Goal: Information Seeking & Learning: Learn about a topic

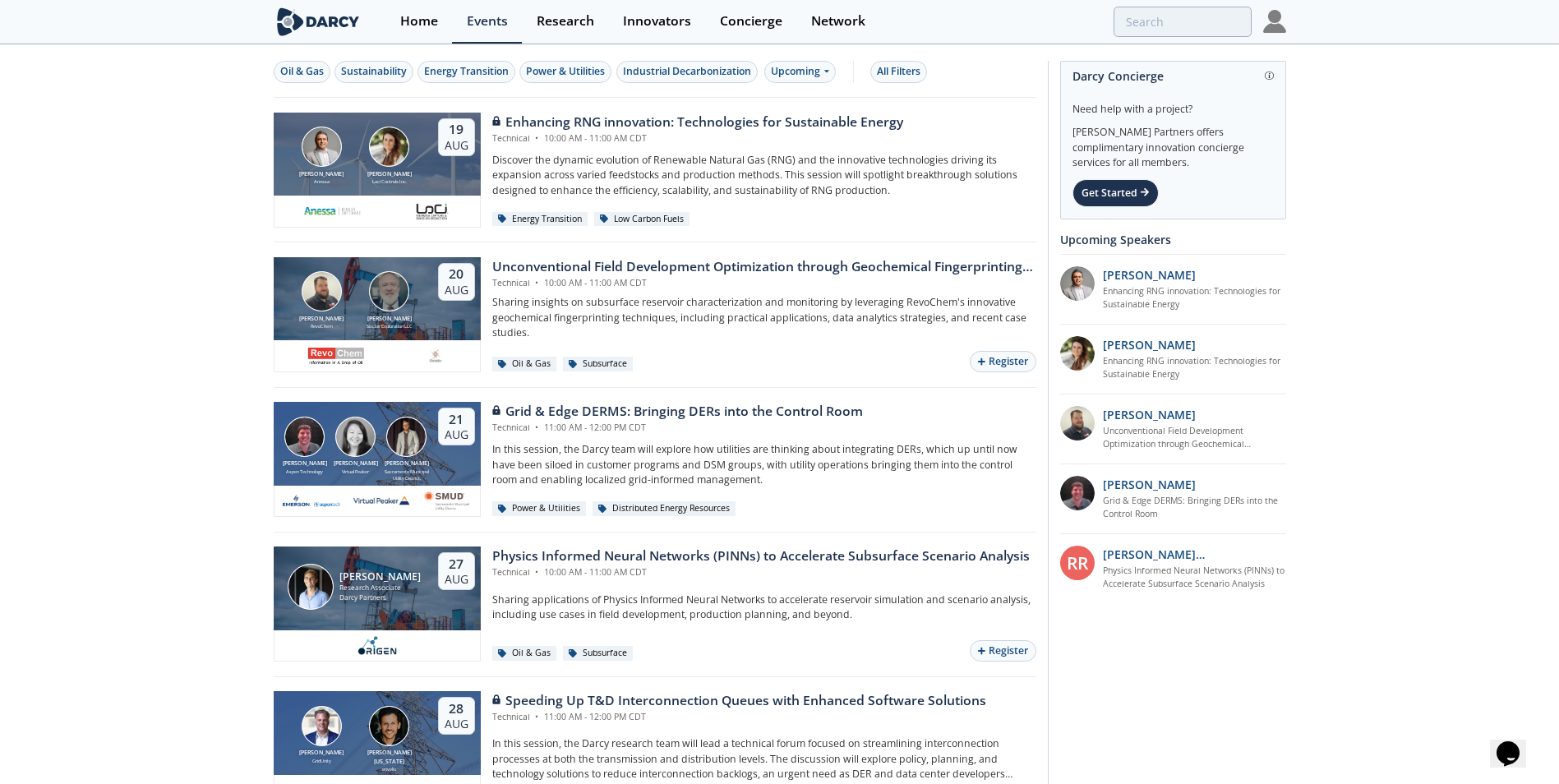
click at [1264, 28] on img at bounding box center [1274, 21] width 23 height 23
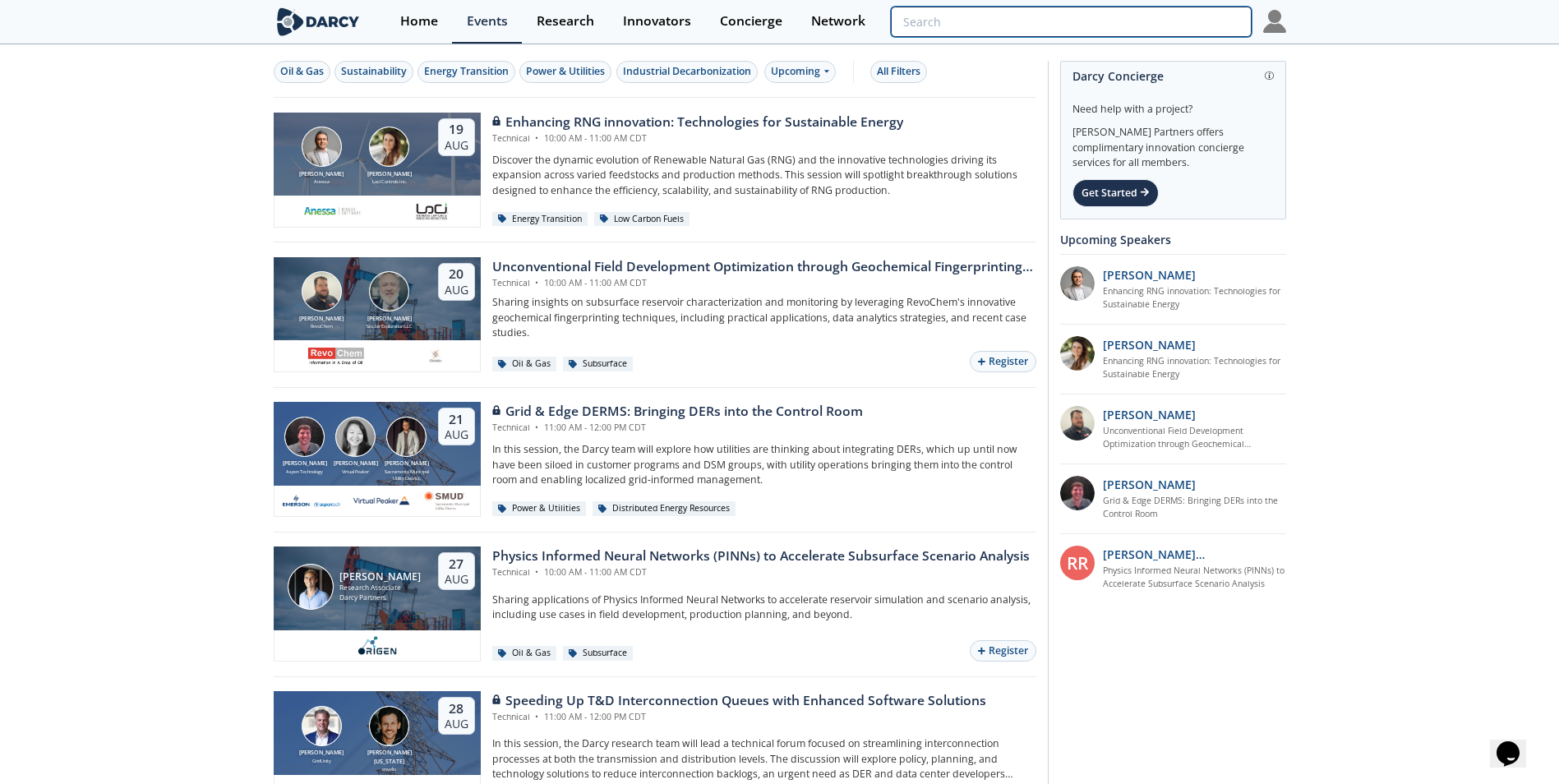
click at [1188, 17] on input "search" at bounding box center [1071, 21] width 360 height 30
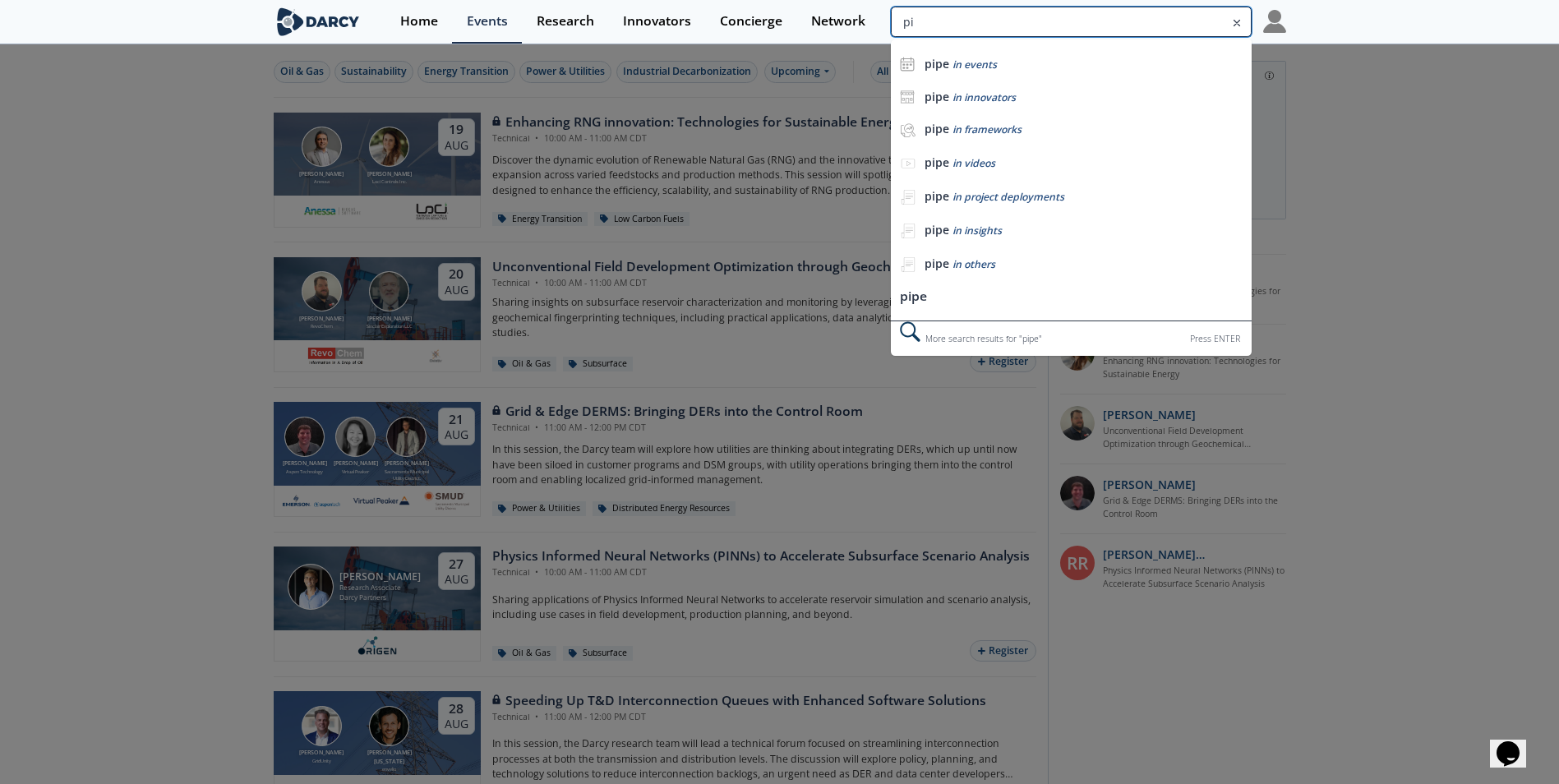
type input "p"
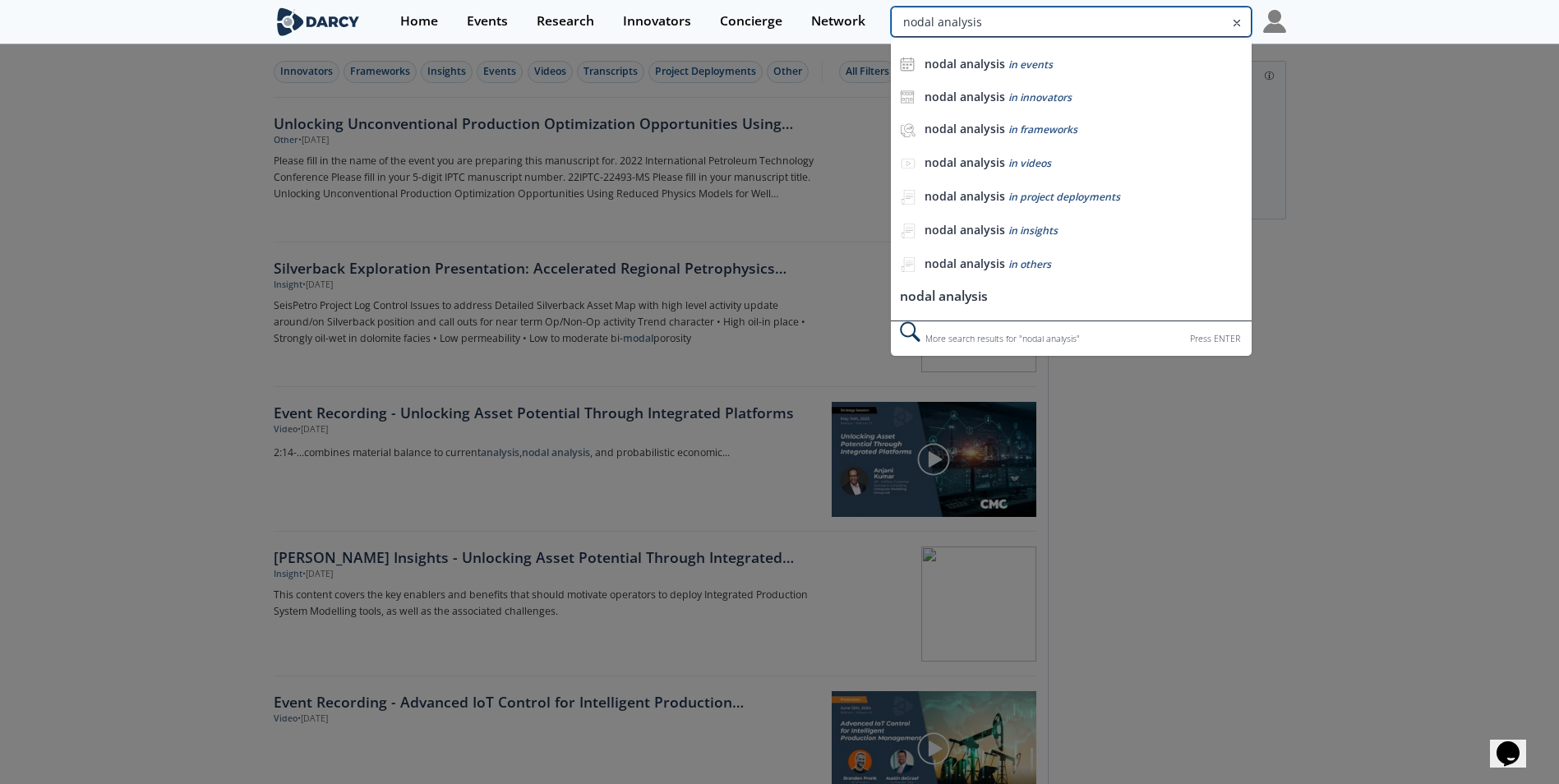
click at [1207, 26] on input "nodal analysis" at bounding box center [1071, 21] width 360 height 30
type input "nodal analysis software"
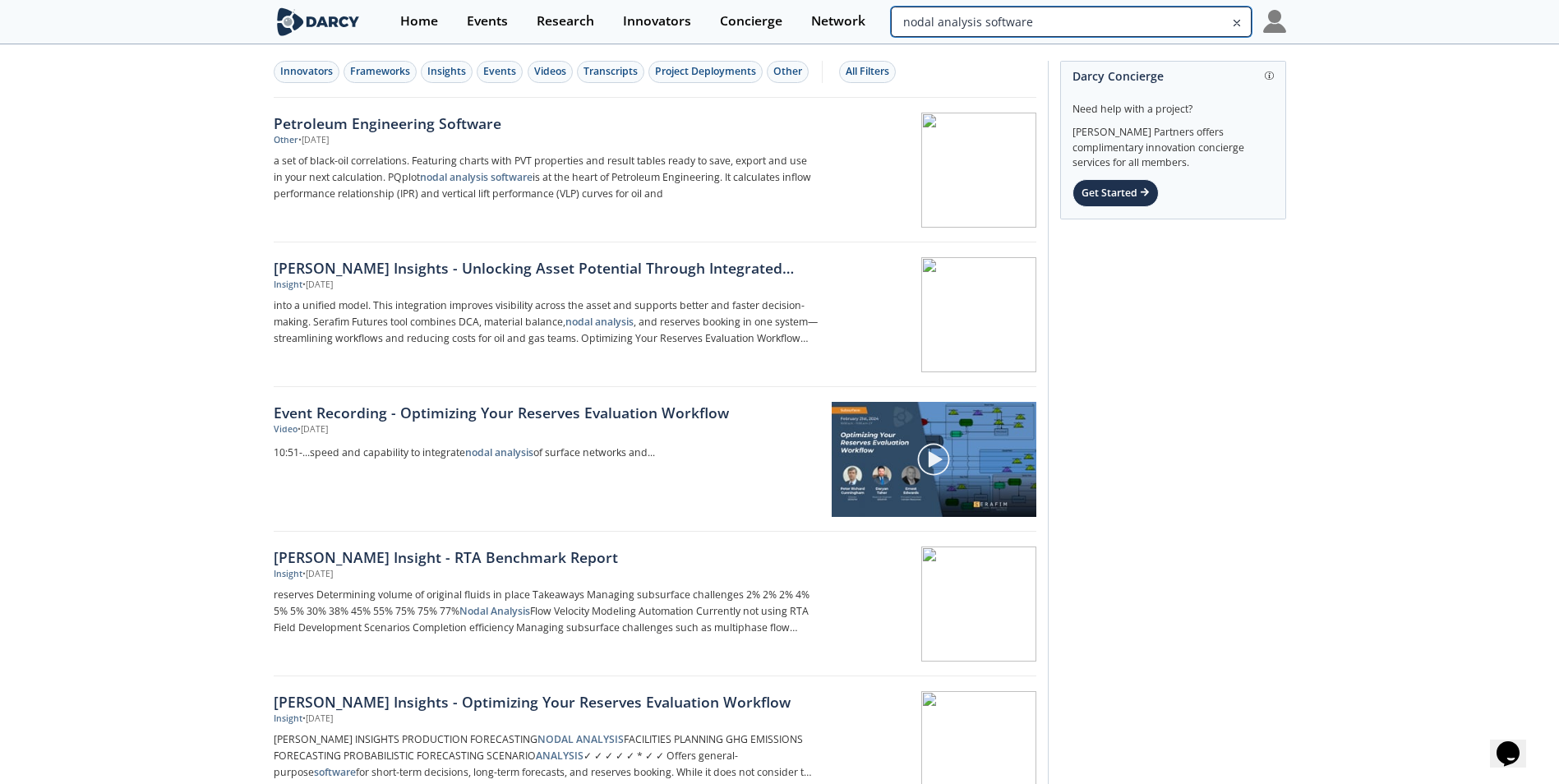
click at [1191, 27] on input "nodal analysis software" at bounding box center [1071, 21] width 360 height 30
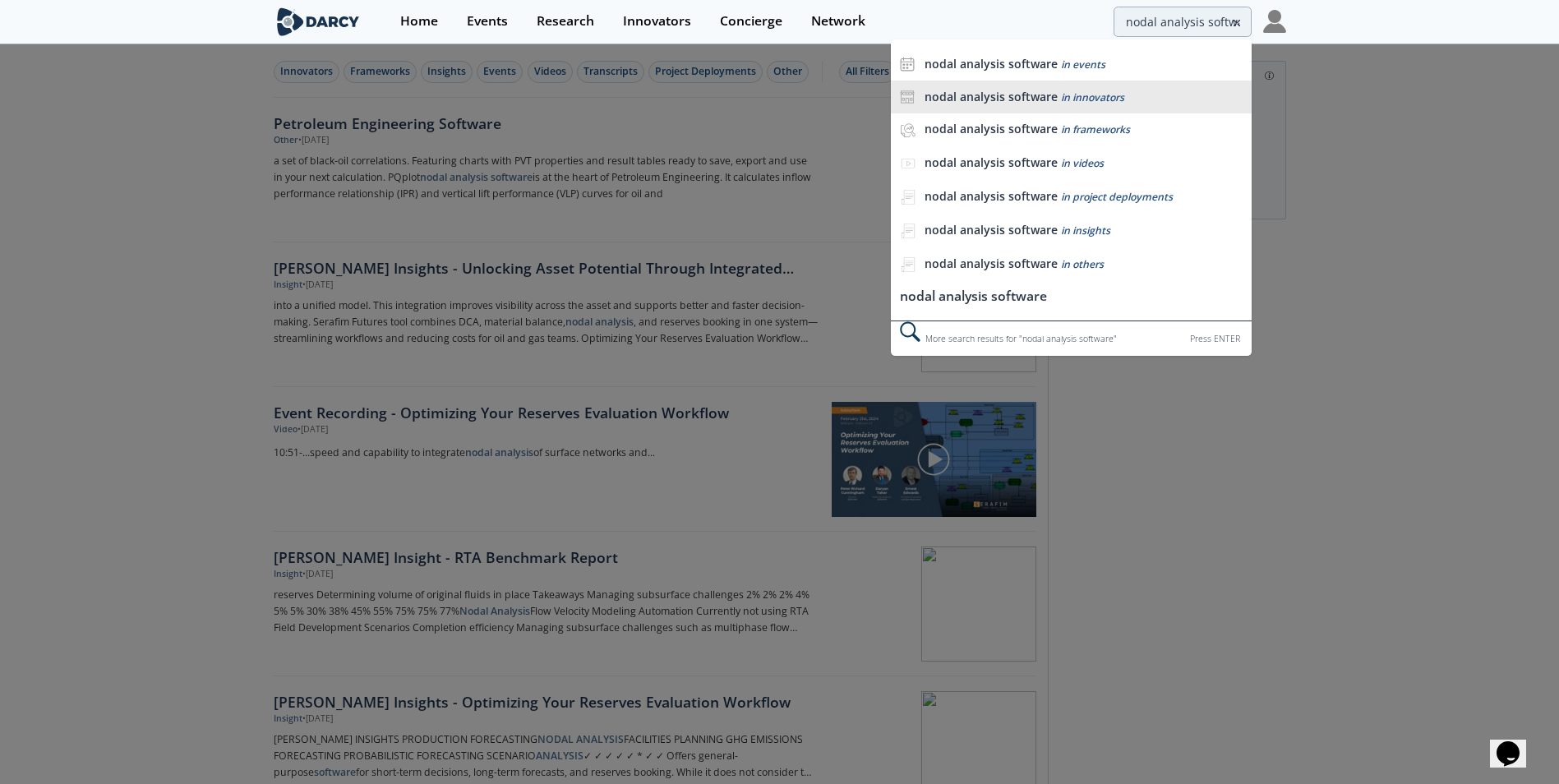
click at [1077, 103] on span "in innovators" at bounding box center [1092, 97] width 63 height 14
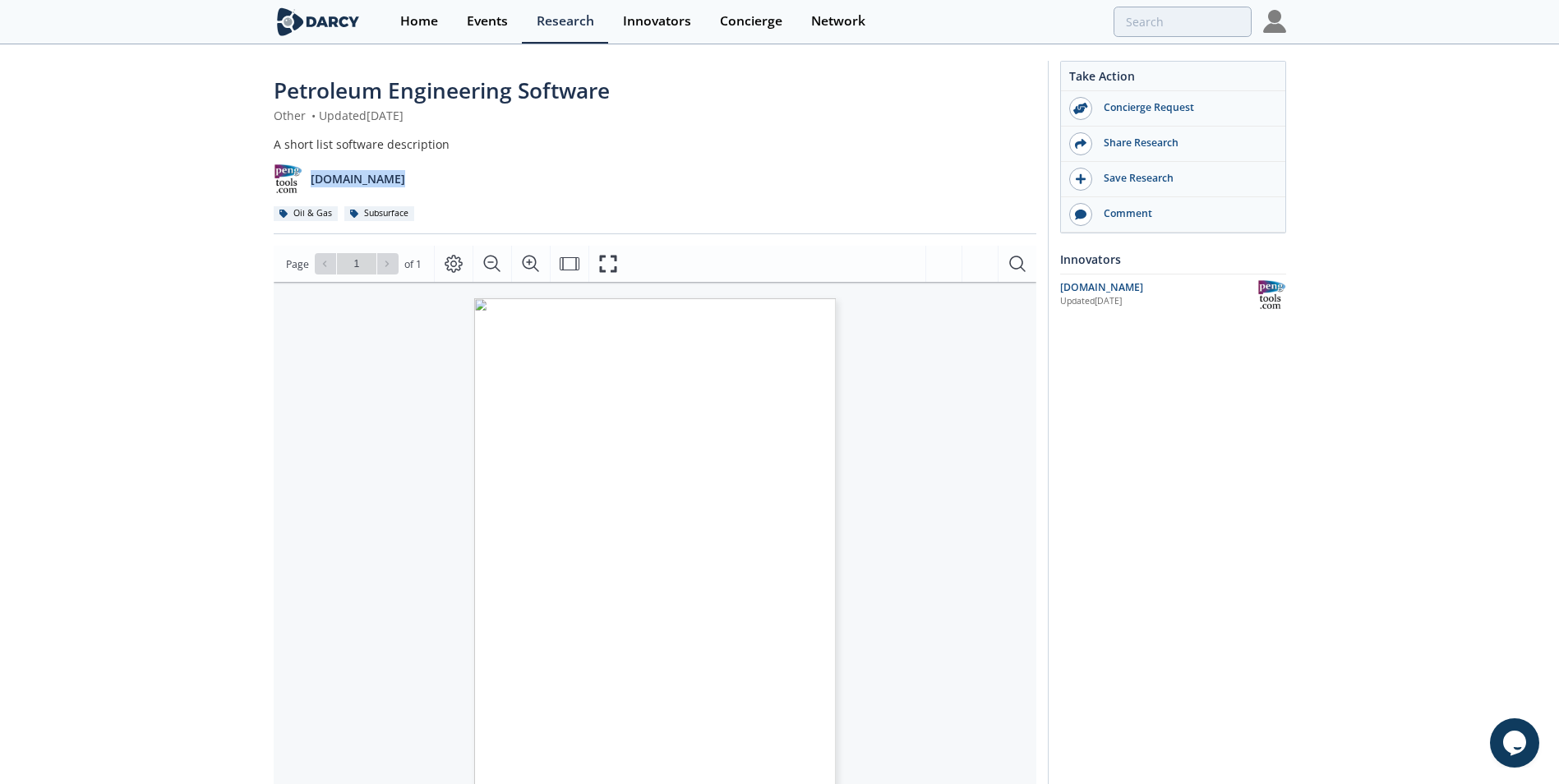
drag, startPoint x: 310, startPoint y: 180, endPoint x: 396, endPoint y: 183, distance: 86.1
click at [396, 183] on div "[DOMAIN_NAME]" at bounding box center [655, 173] width 763 height 40
copy p "[DOMAIN_NAME]"
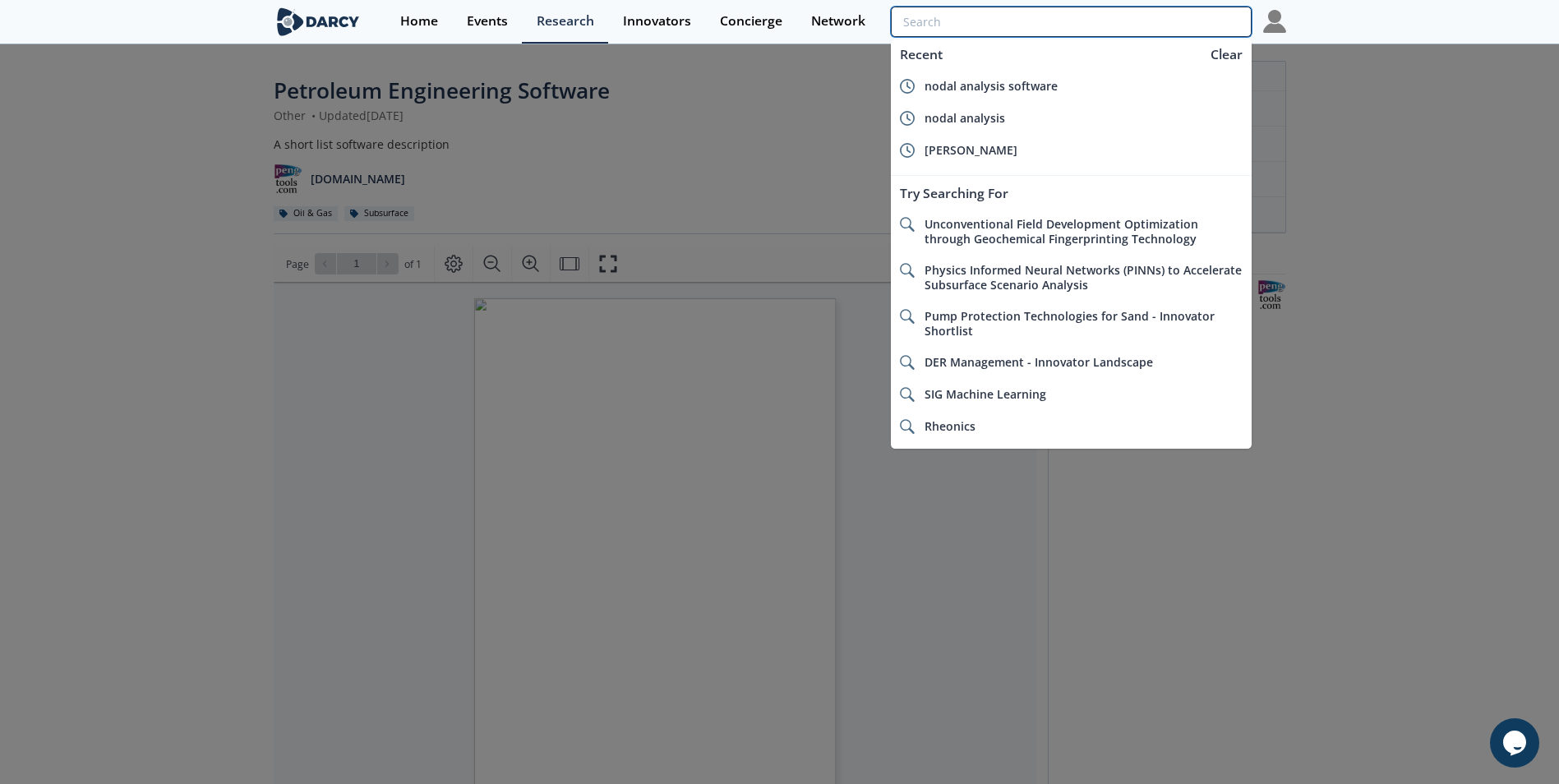
click at [1157, 28] on input "search" at bounding box center [1071, 21] width 360 height 30
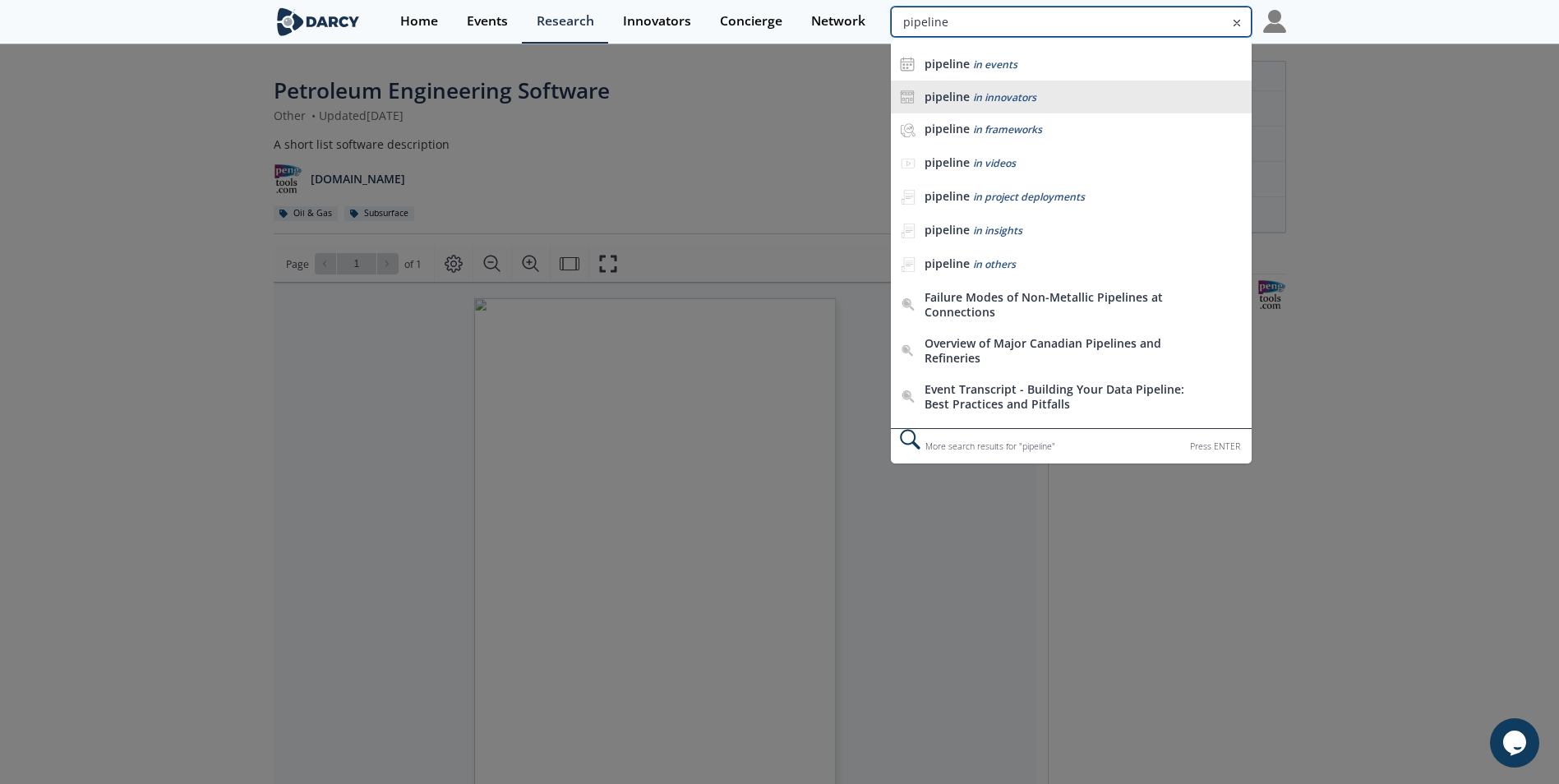
type input "pipeline"
click at [1002, 101] on span "in innovators" at bounding box center [1004, 97] width 63 height 14
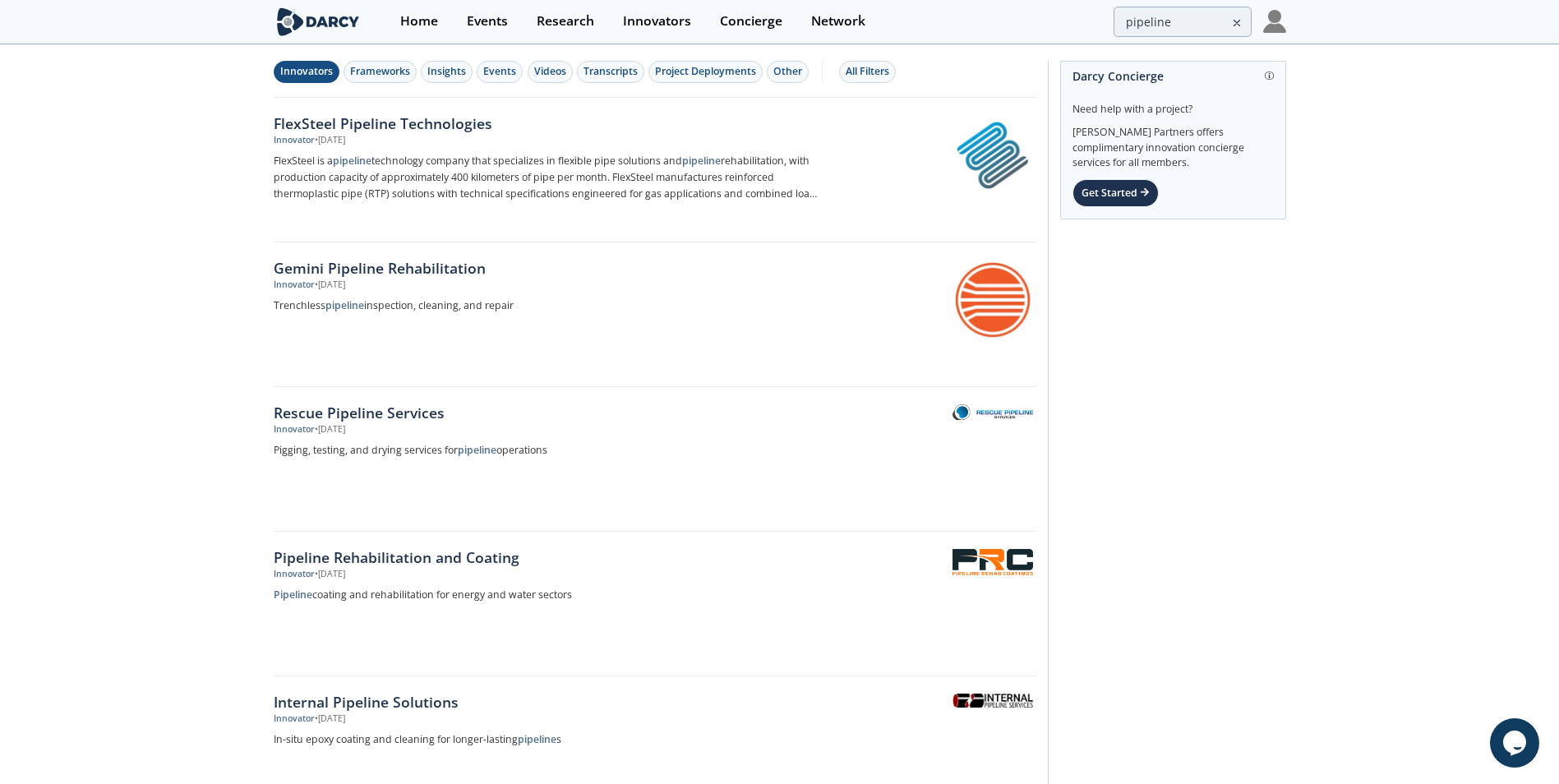
click at [1239, 25] on icon at bounding box center [1237, 23] width 12 height 20
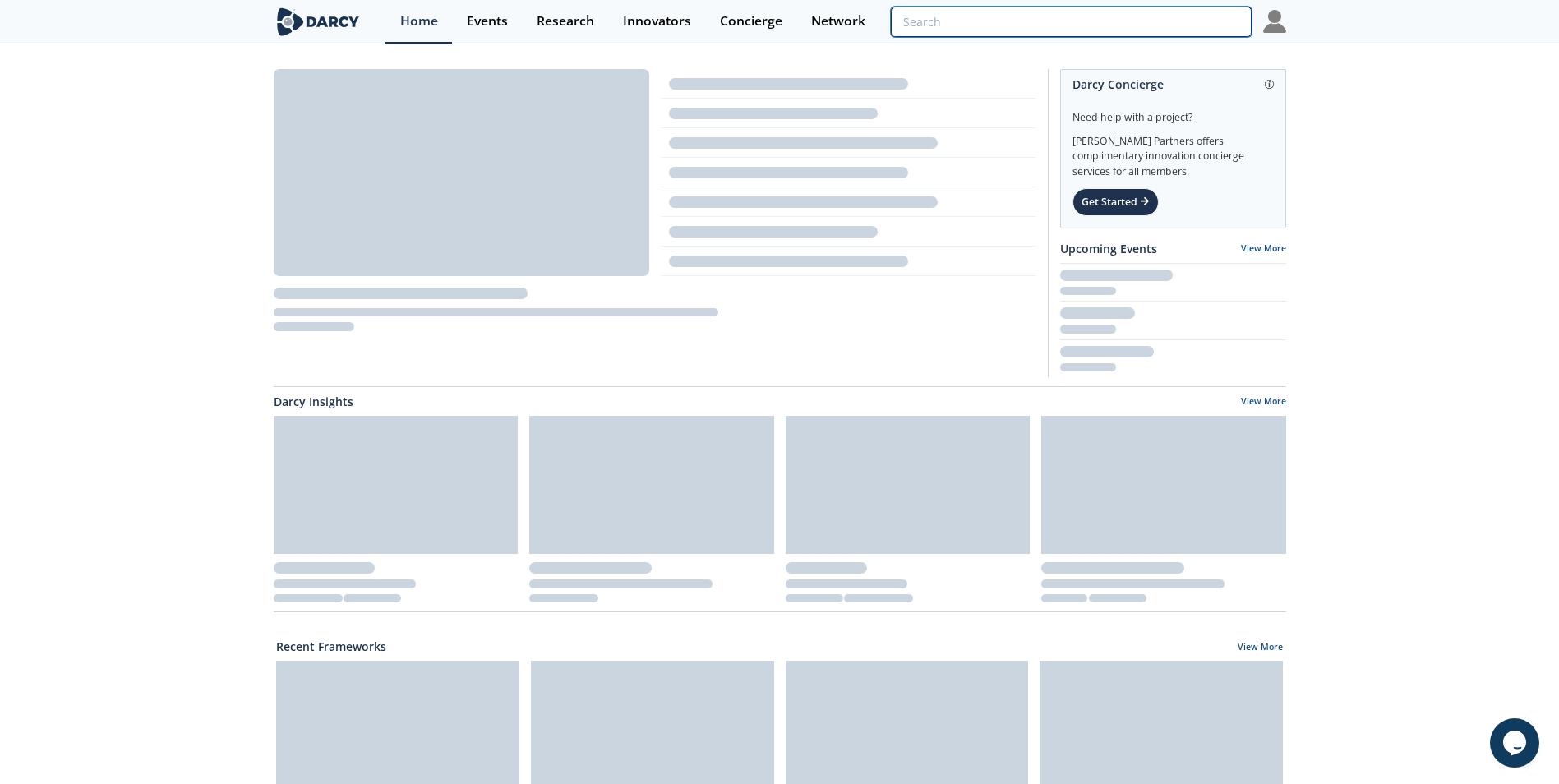
click at [1209, 27] on input "search" at bounding box center [1071, 21] width 360 height 30
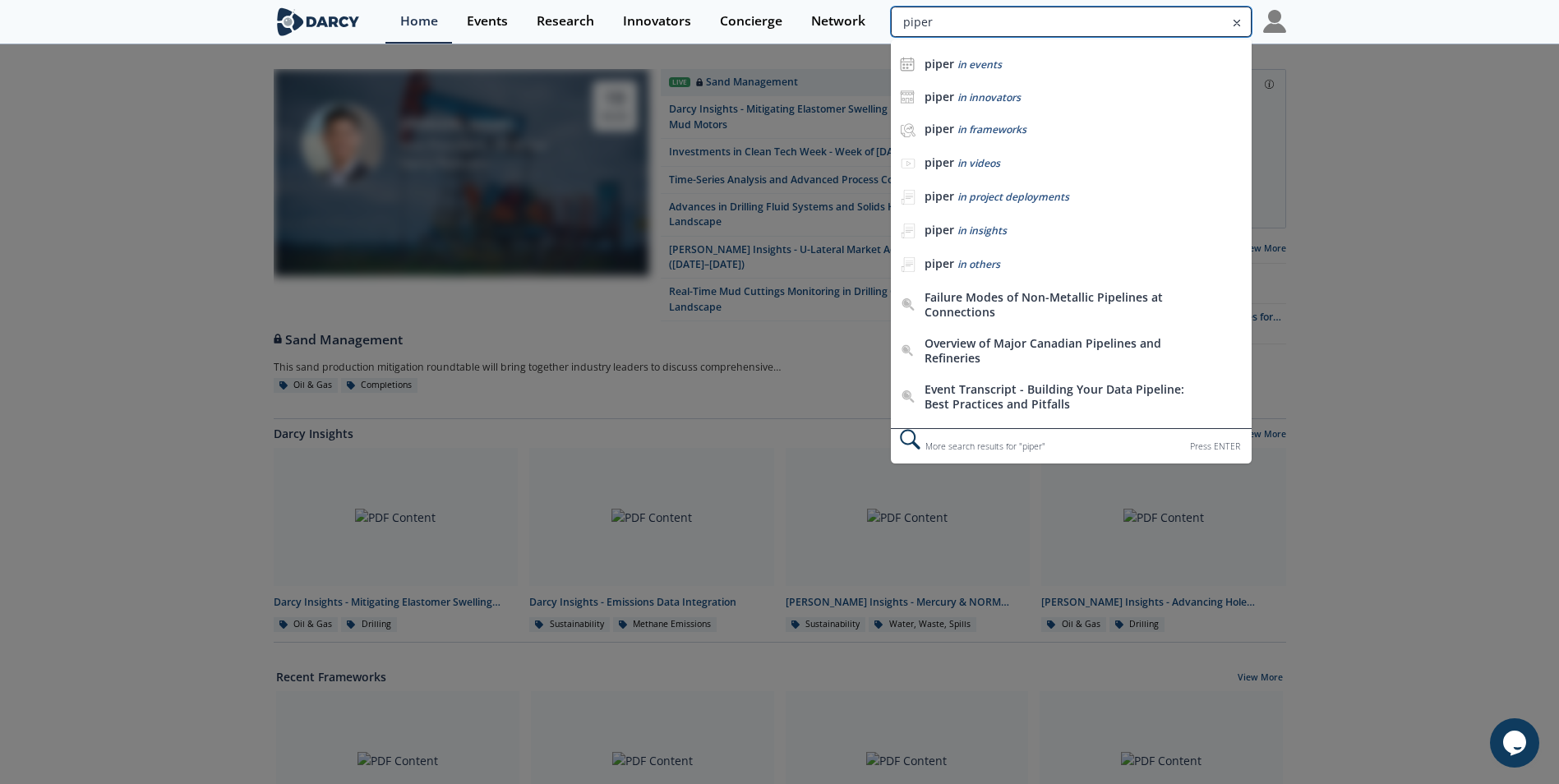
type input "piper"
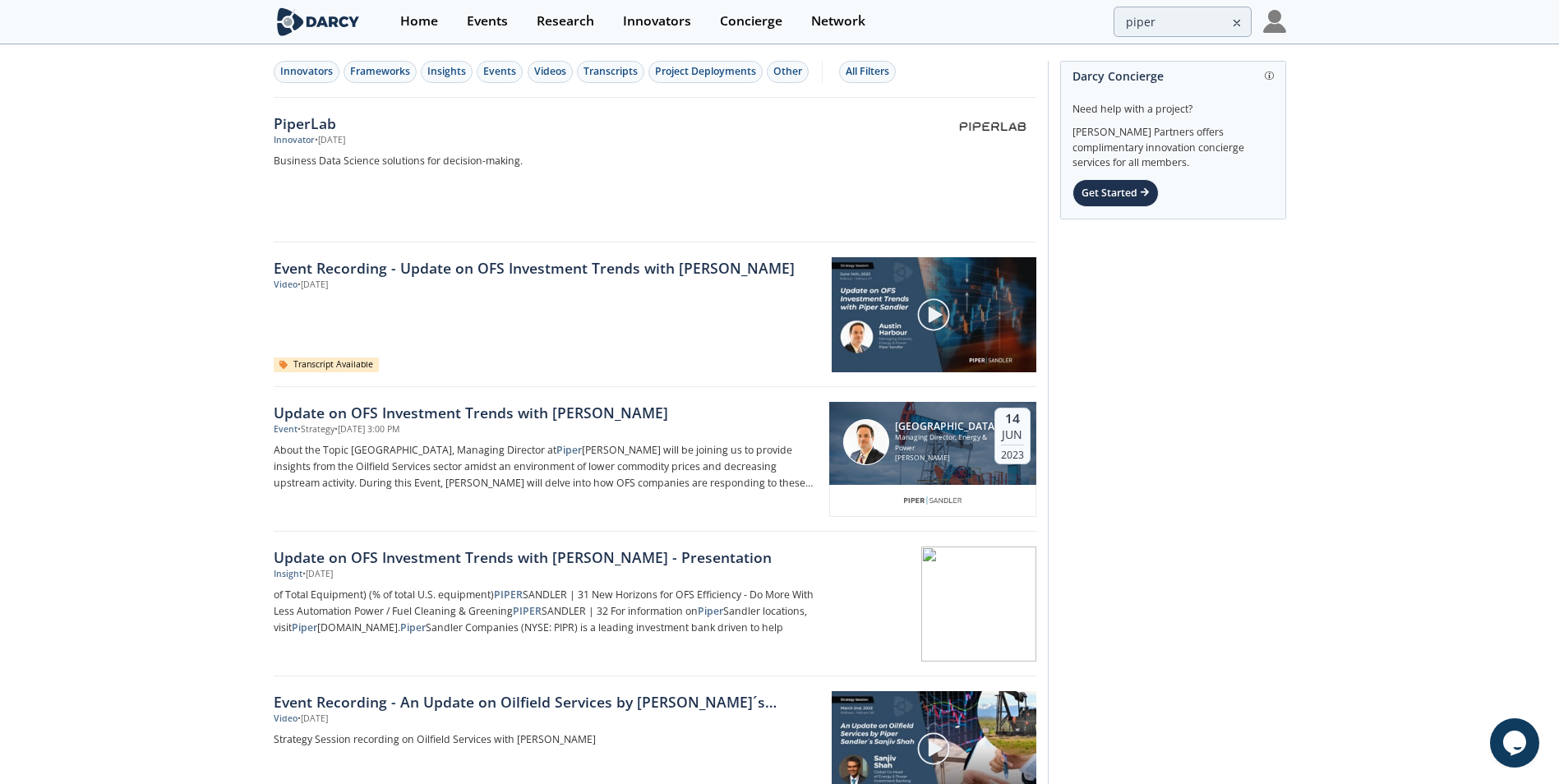
click at [1236, 21] on icon at bounding box center [1237, 23] width 12 height 20
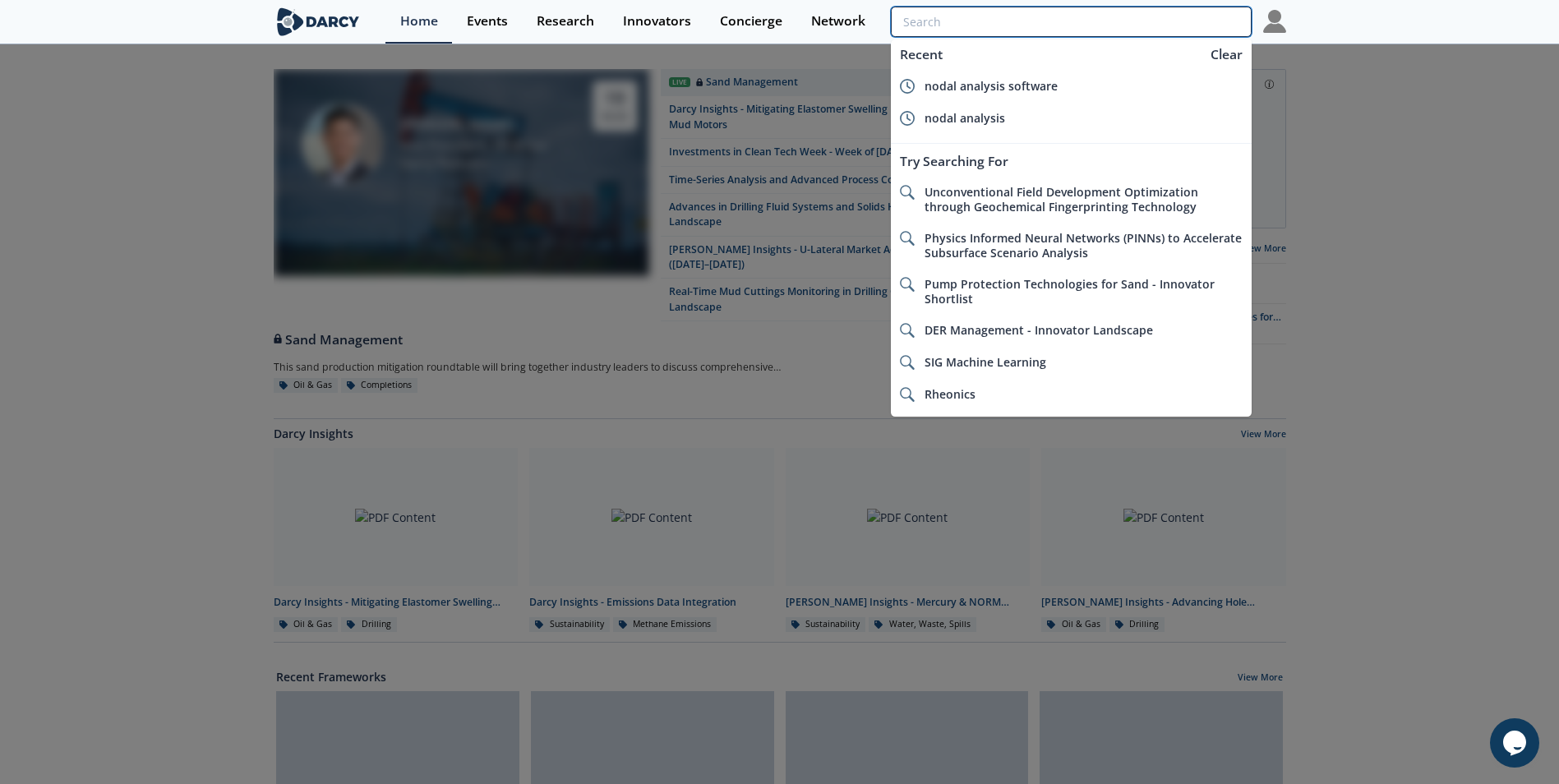
click at [1154, 16] on input "search" at bounding box center [1071, 21] width 360 height 30
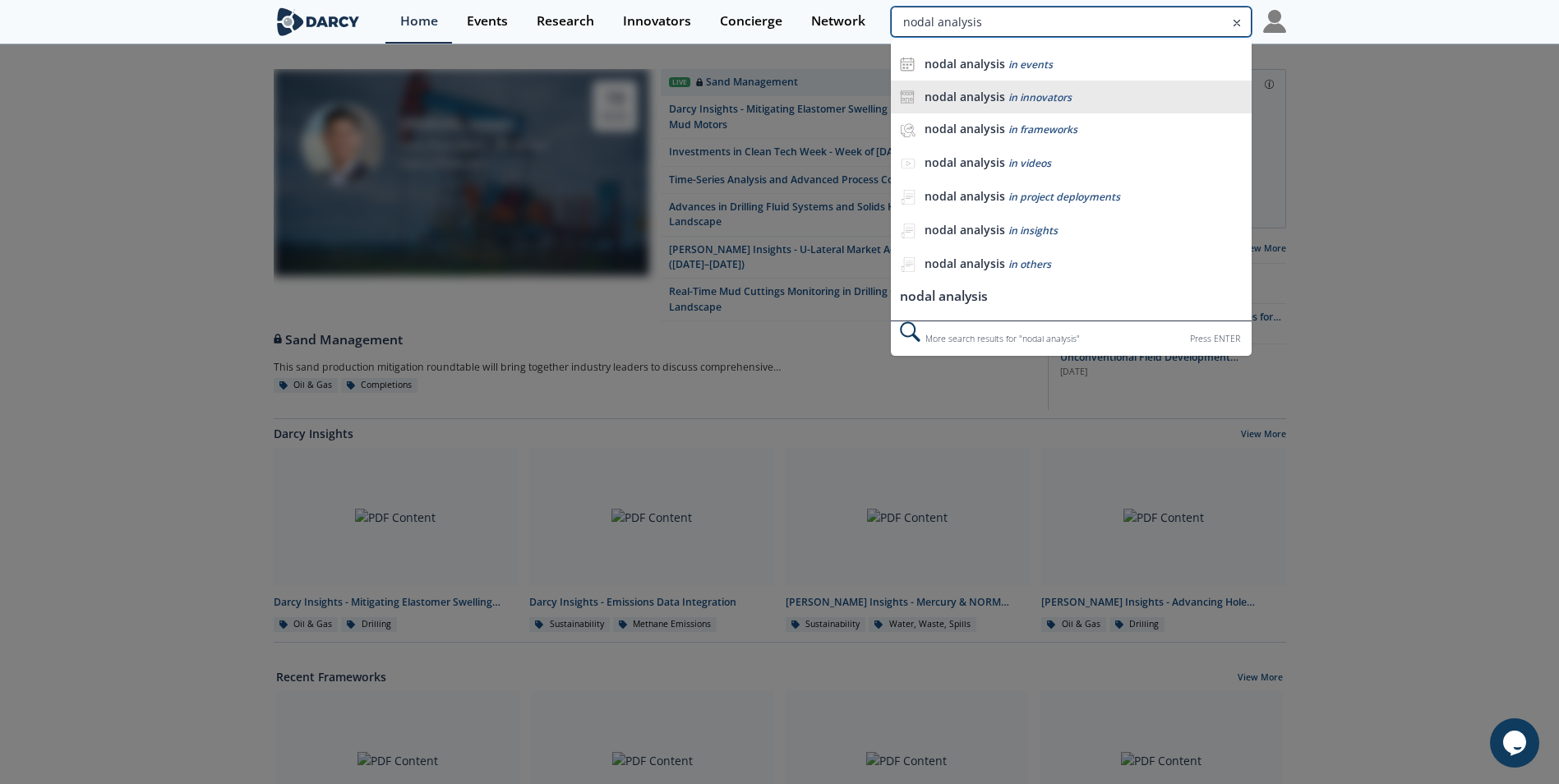
type input "nodal analysis"
click at [1052, 90] on div "nodal analysis in innovators" at bounding box center [1083, 97] width 318 height 16
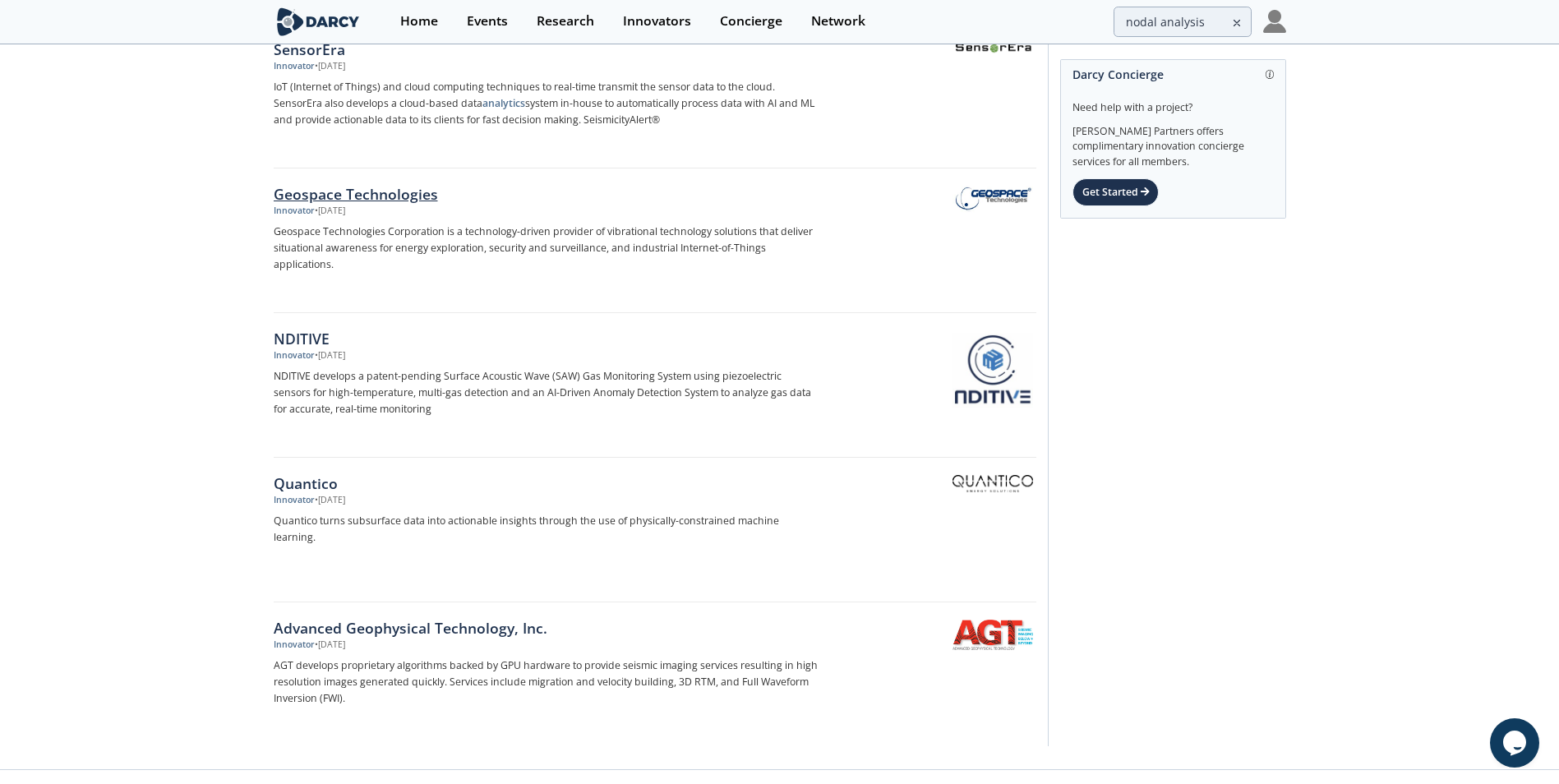
scroll to position [2123, 0]
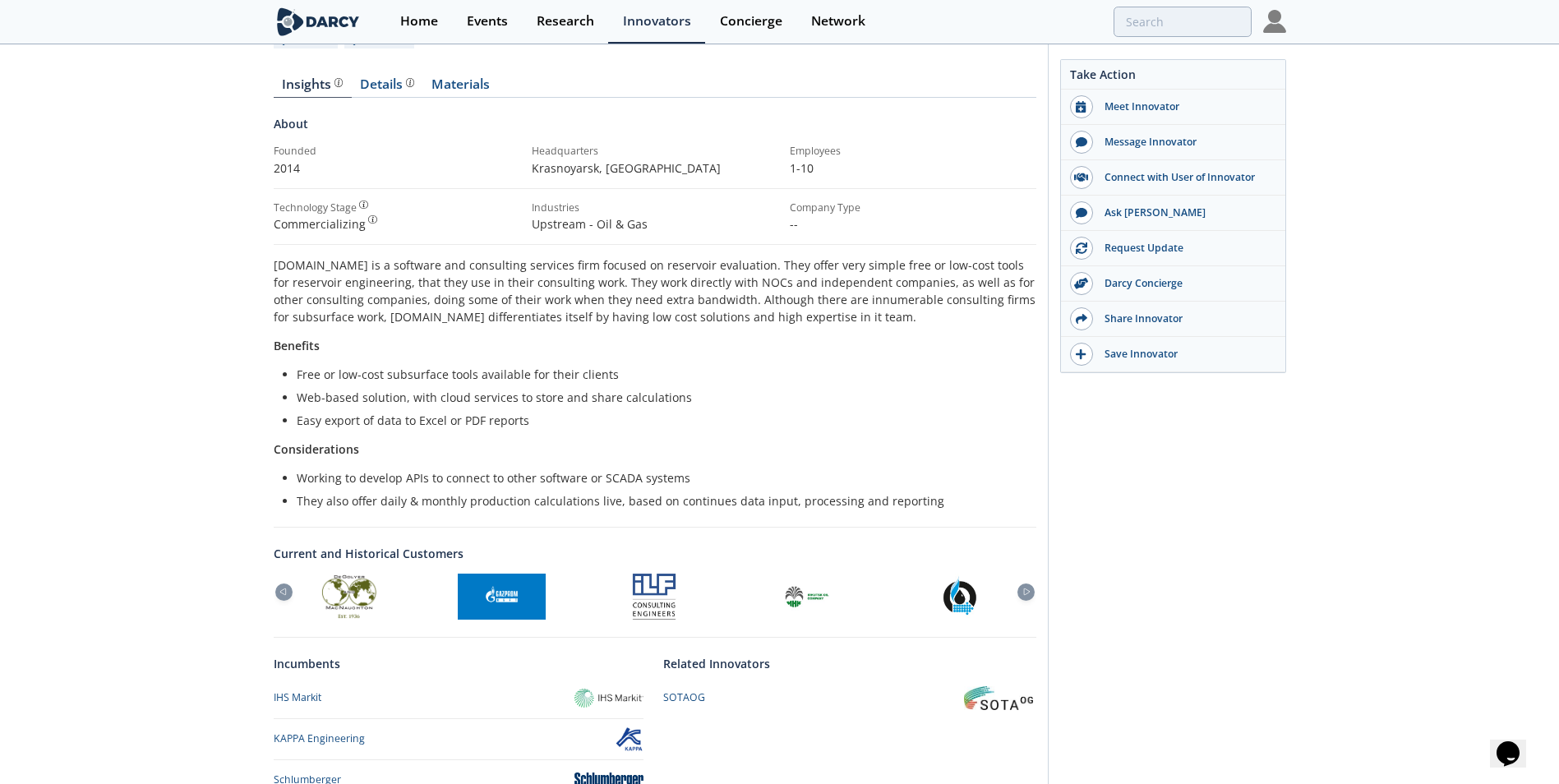
scroll to position [266, 0]
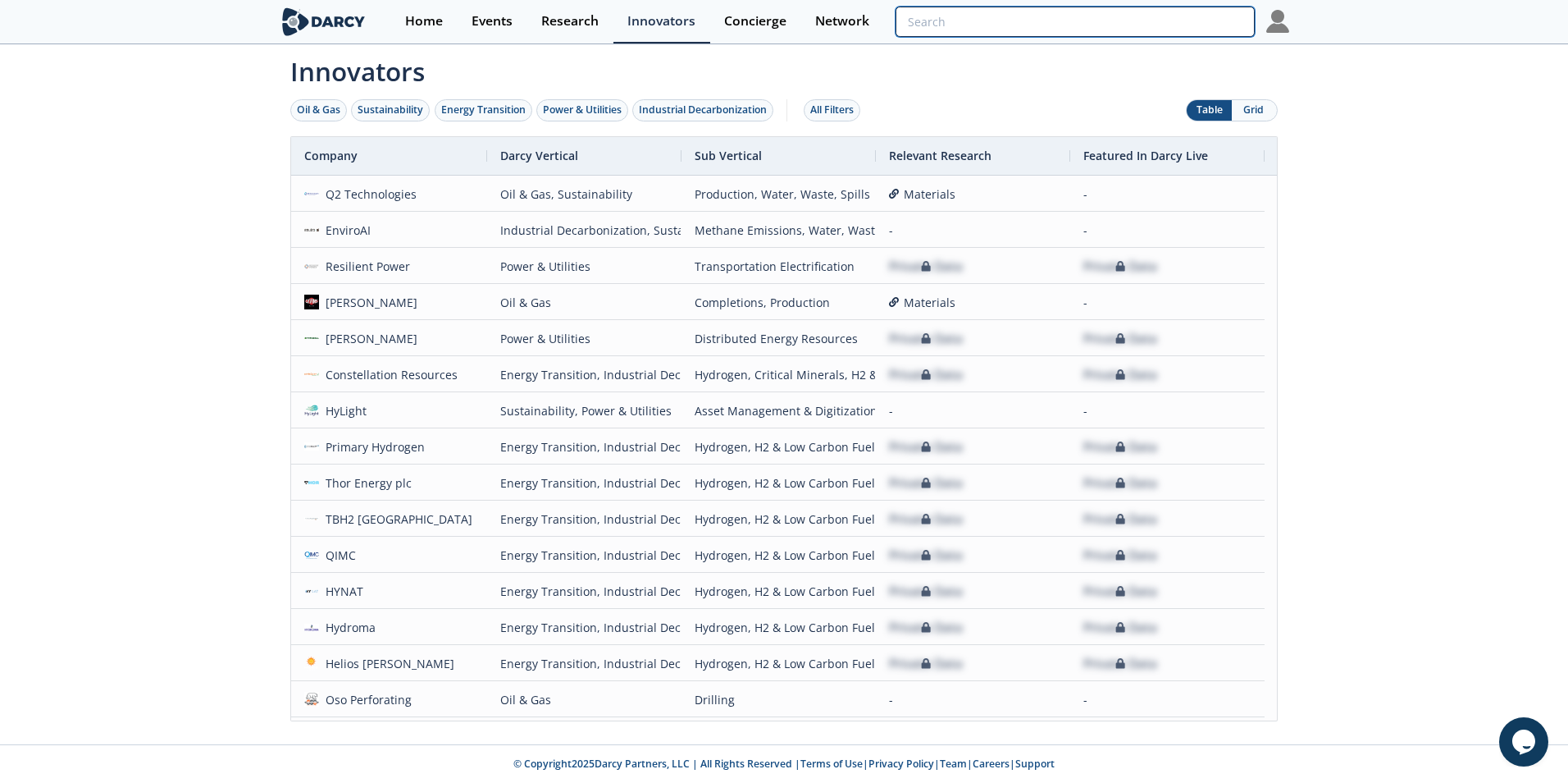
click at [1165, 25] on input "search" at bounding box center [1075, 21] width 359 height 30
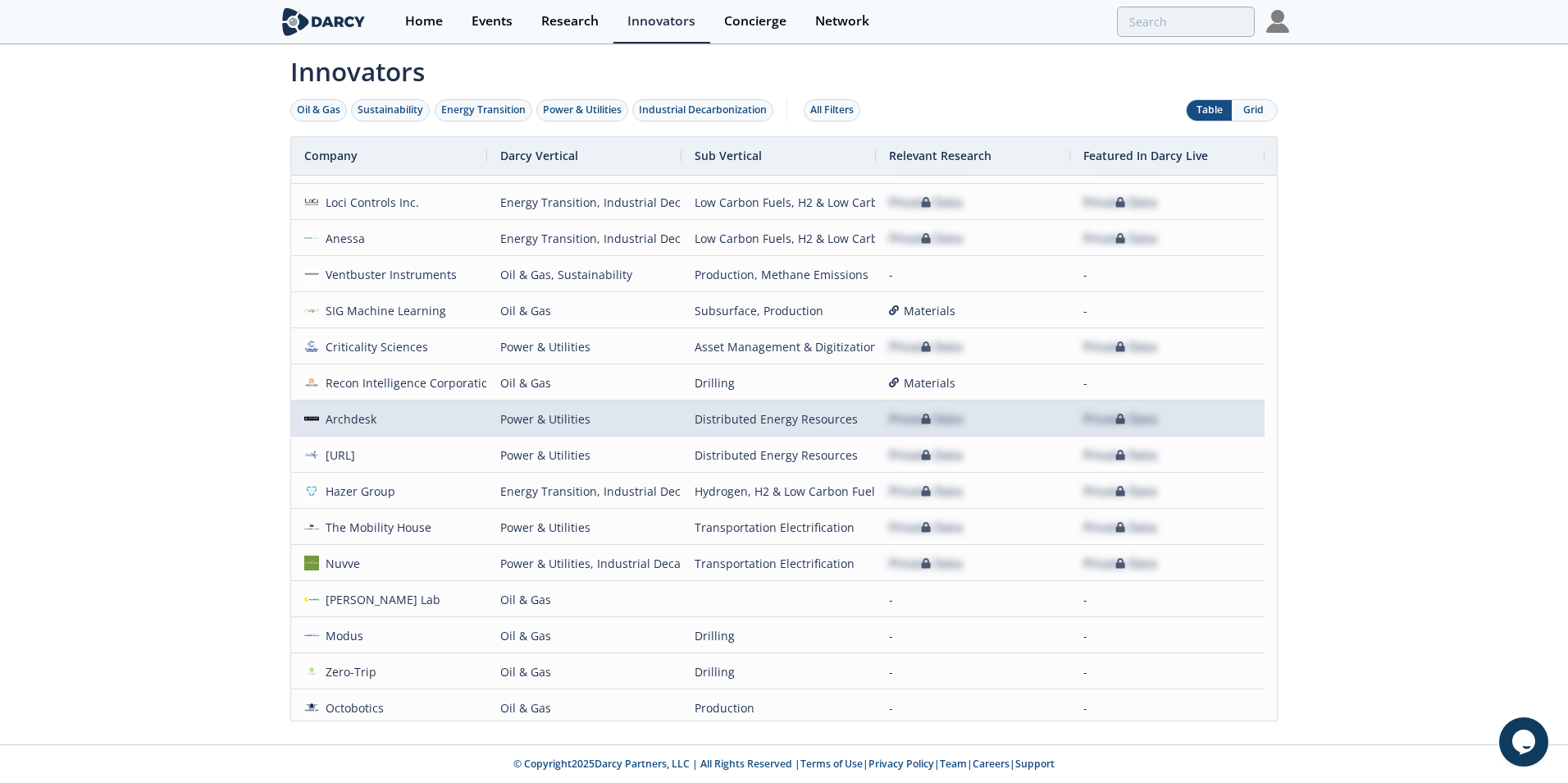
scroll to position [1231, 0]
